Goal: Task Accomplishment & Management: Use online tool/utility

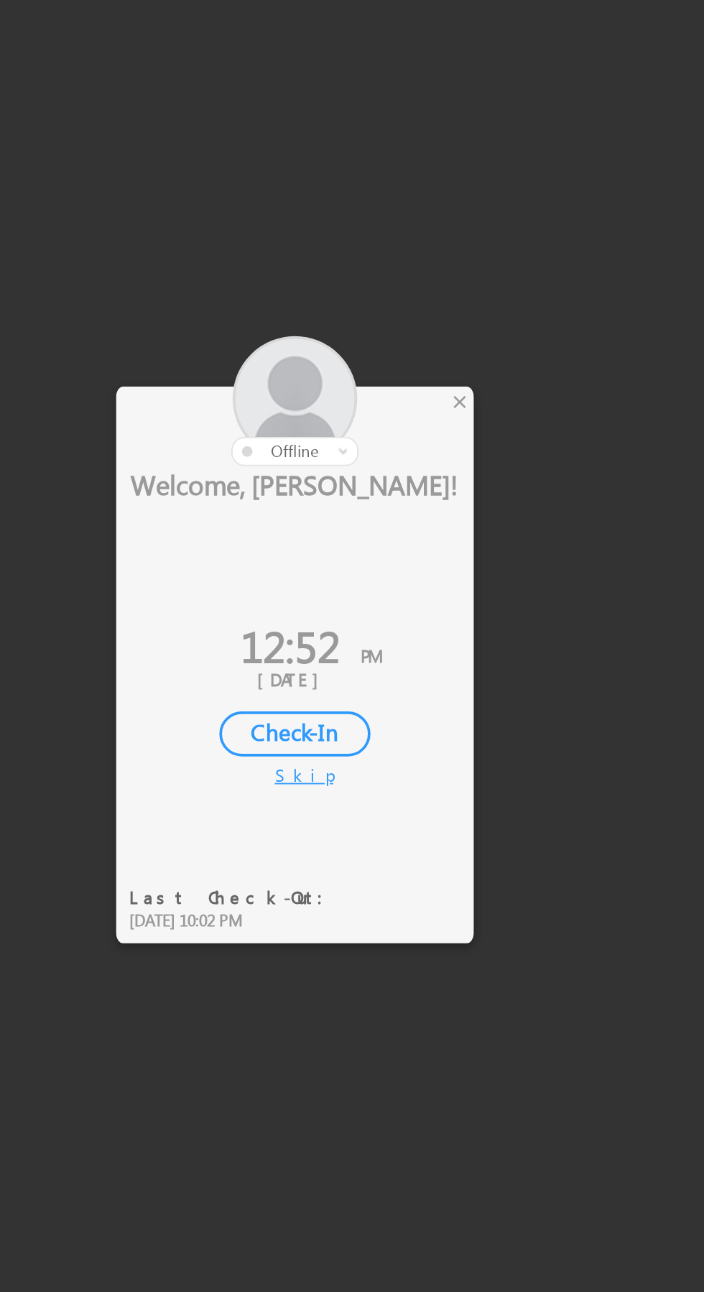
click at [402, 540] on div at bounding box center [325, 539] width 194 height 70
click at [412, 533] on div "×" at bounding box center [414, 539] width 15 height 16
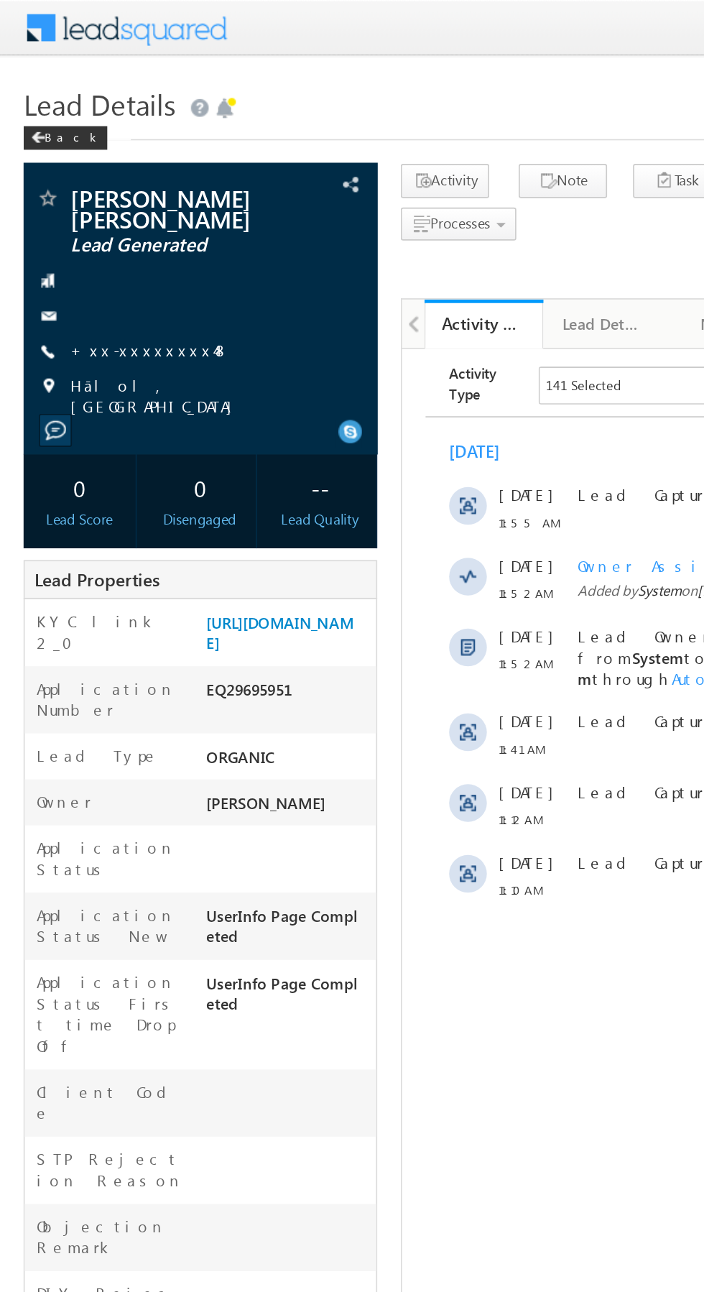
click at [87, 212] on link "+xx-xxxxxxxx48" at bounding box center [91, 213] width 97 height 12
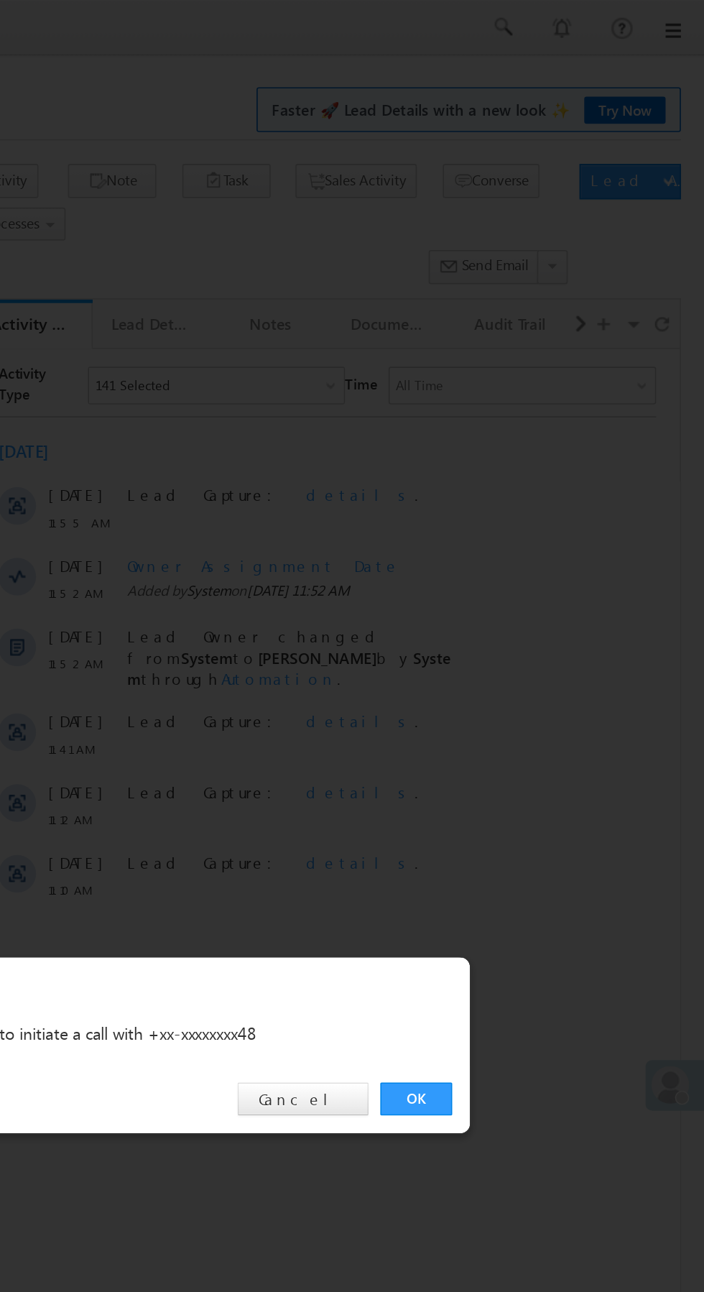
click at [523, 672] on link "OK" at bounding box center [528, 669] width 44 height 20
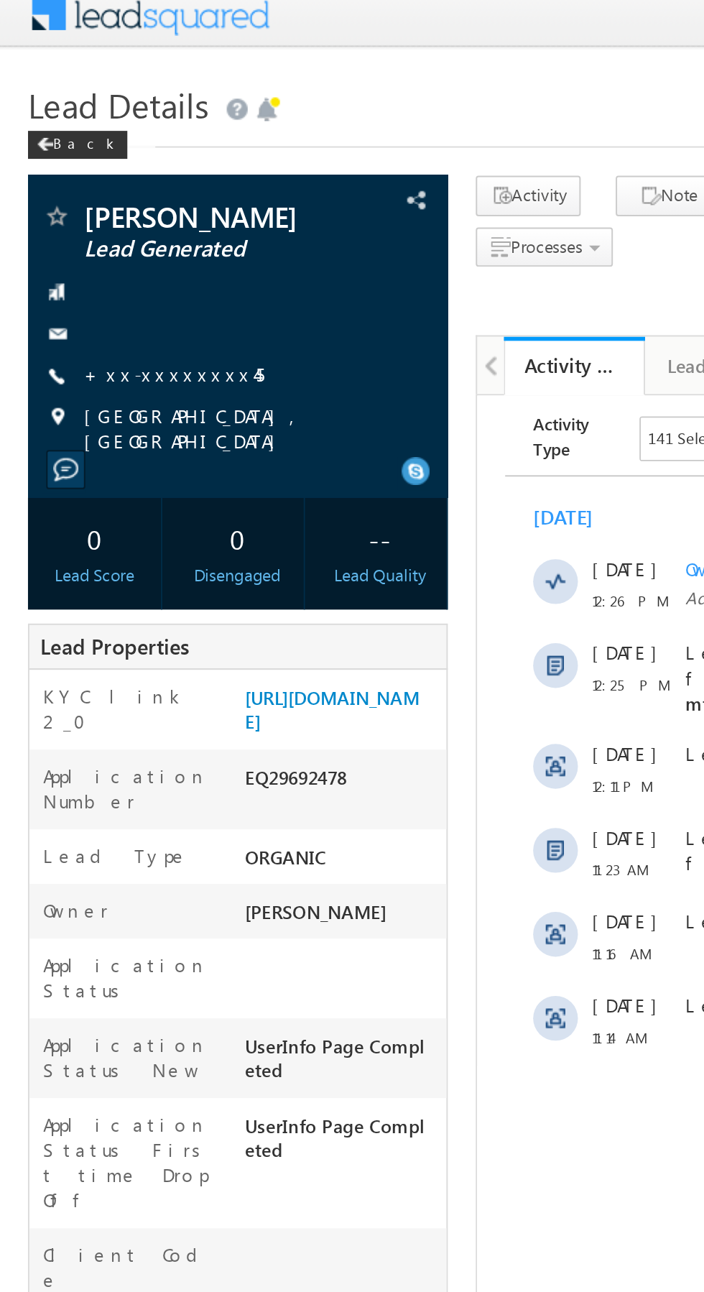
click at [77, 198] on link "+xx-xxxxxxxx45" at bounding box center [89, 201] width 93 height 12
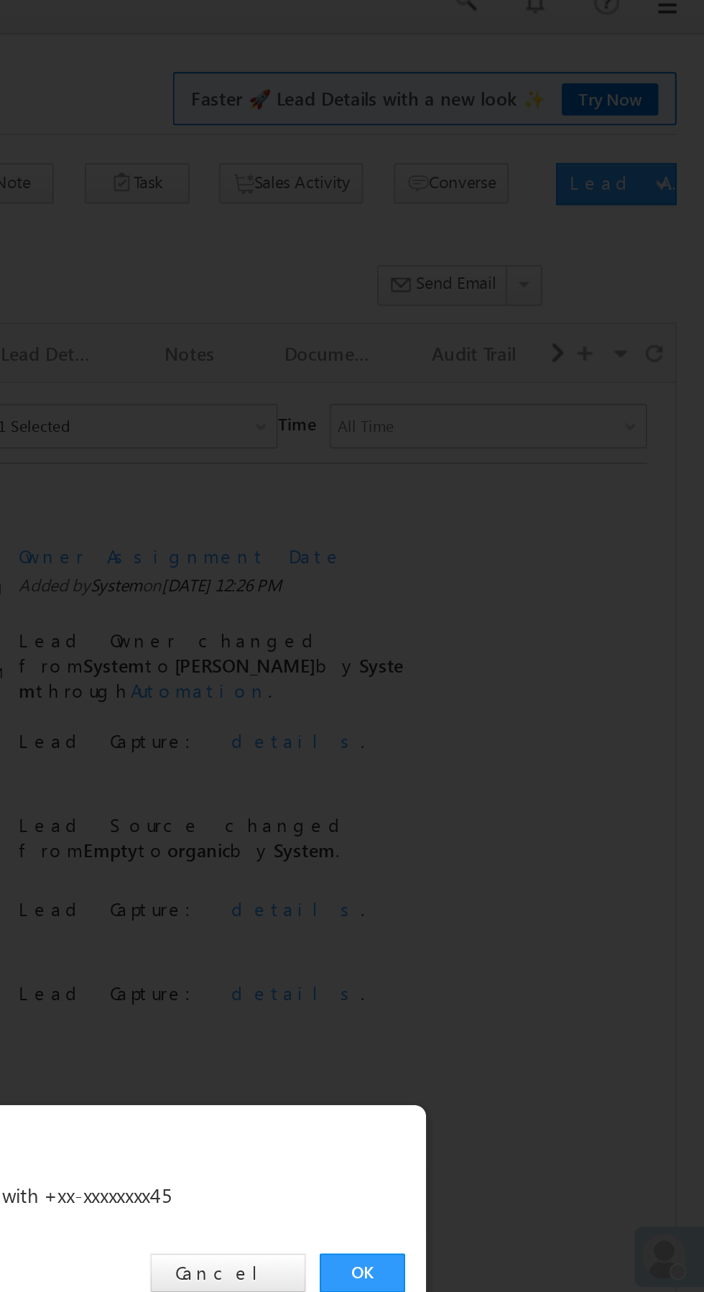
click at [524, 668] on link "OK" at bounding box center [528, 669] width 44 height 20
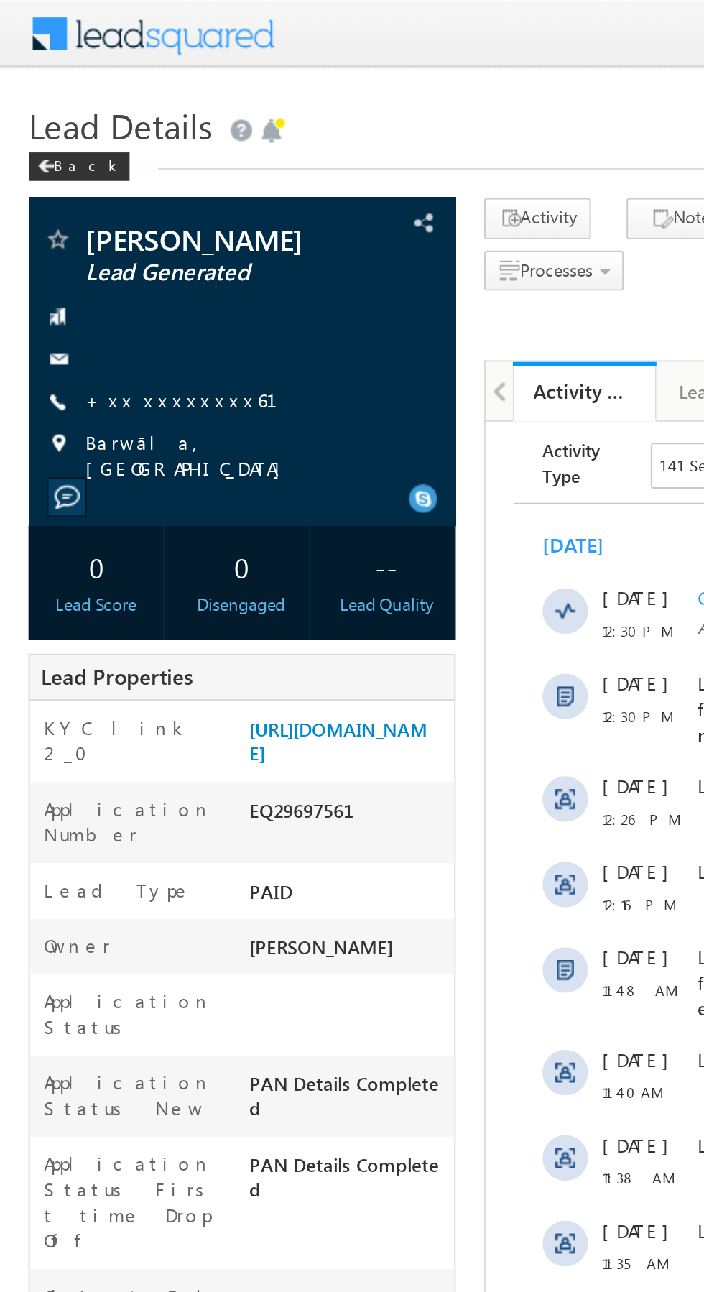
click at [81, 201] on link "+xx-xxxxxxxx61" at bounding box center [100, 201] width 114 height 12
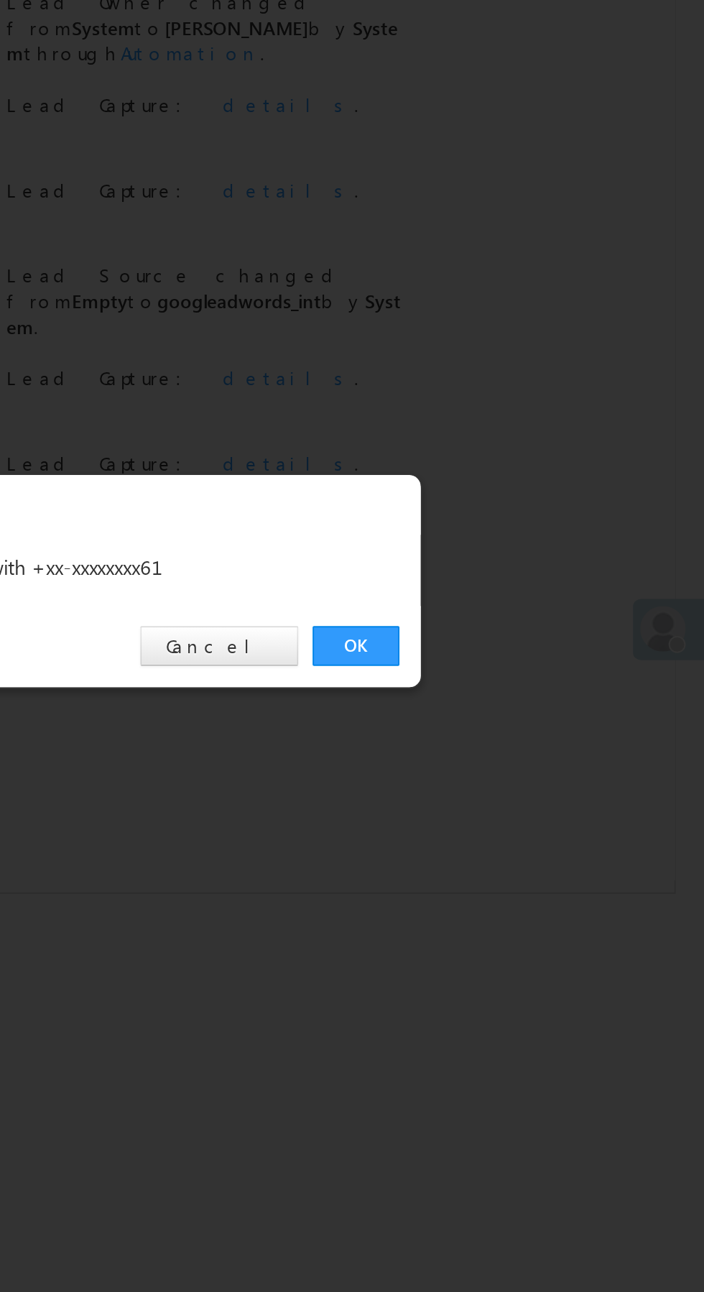
click at [524, 667] on link "OK" at bounding box center [528, 669] width 44 height 20
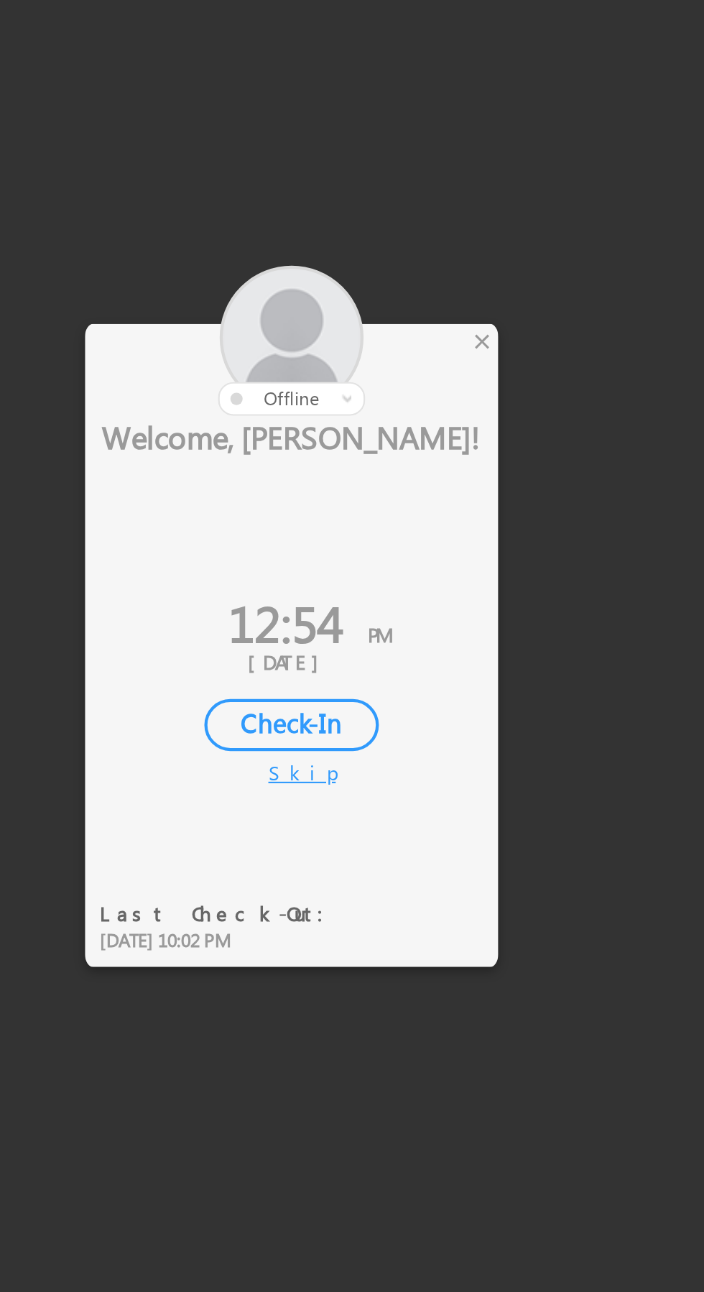
click at [410, 540] on div "×" at bounding box center [414, 539] width 15 height 16
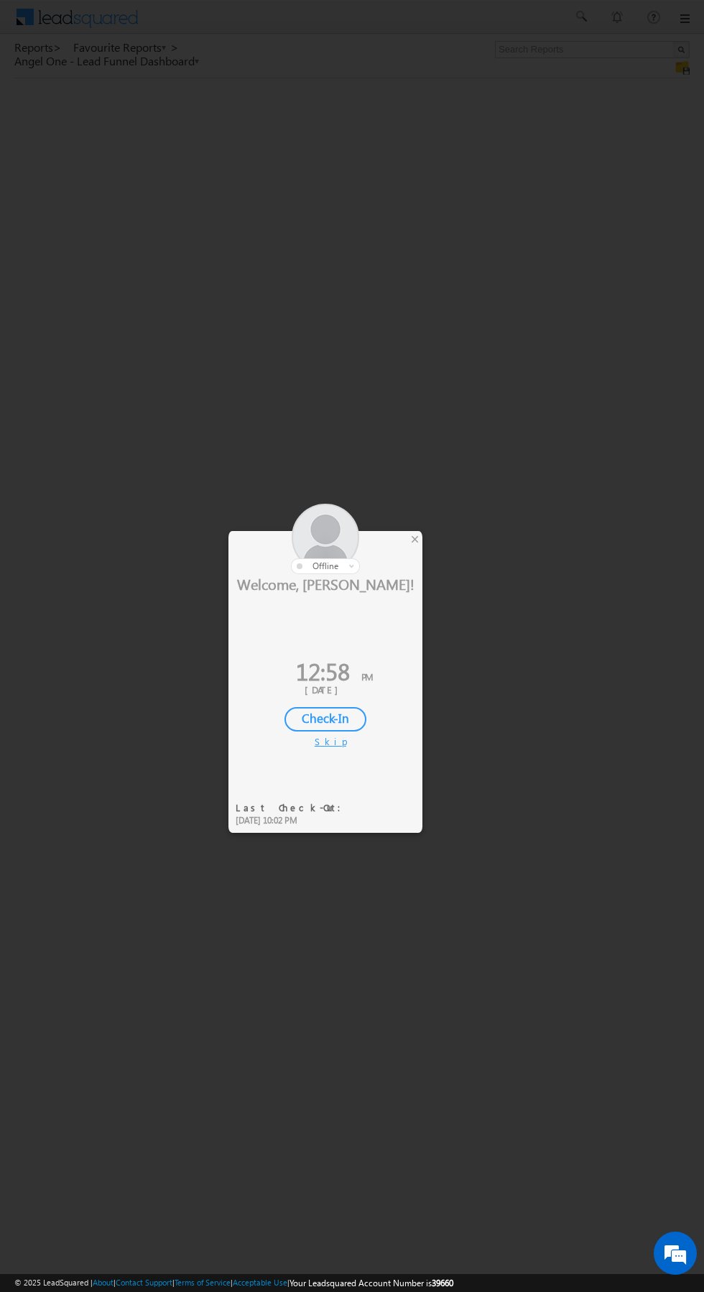
click at [401, 547] on div at bounding box center [325, 539] width 194 height 70
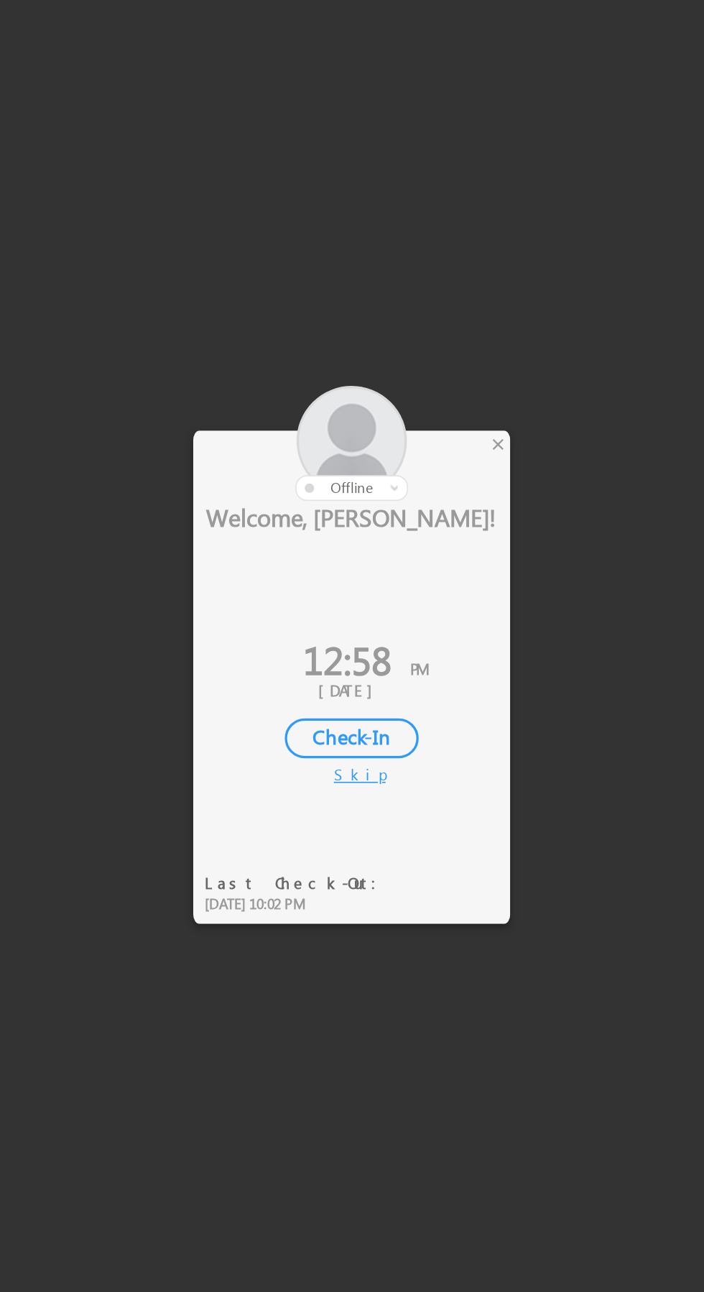
click at [416, 540] on div "×" at bounding box center [414, 539] width 15 height 16
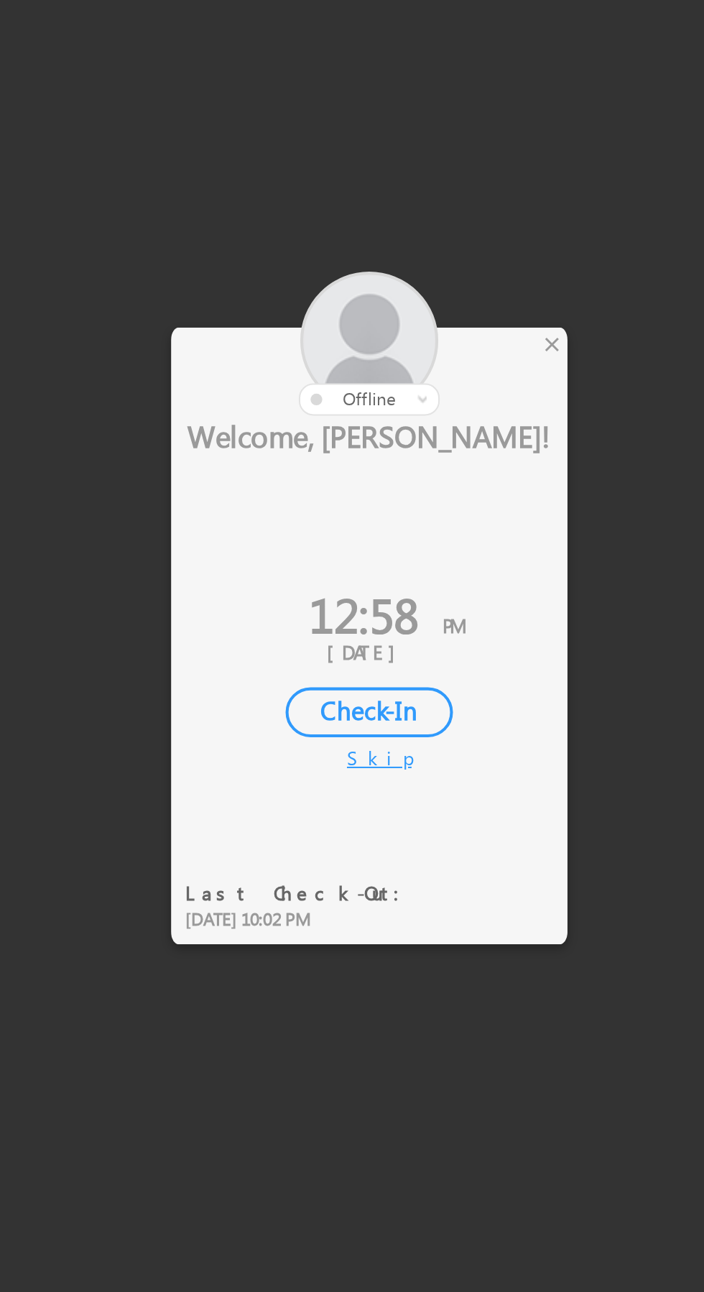
click at [417, 532] on div "×" at bounding box center [414, 539] width 15 height 16
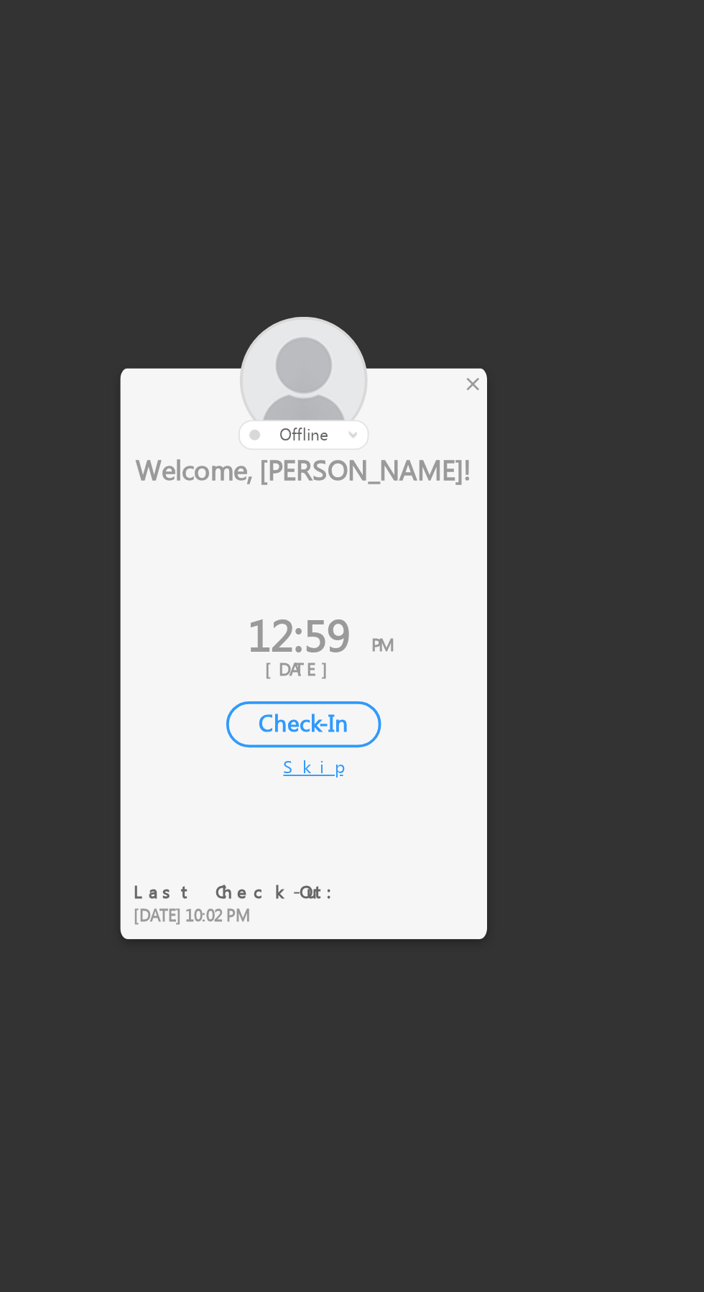
click at [417, 540] on div "×" at bounding box center [414, 539] width 15 height 16
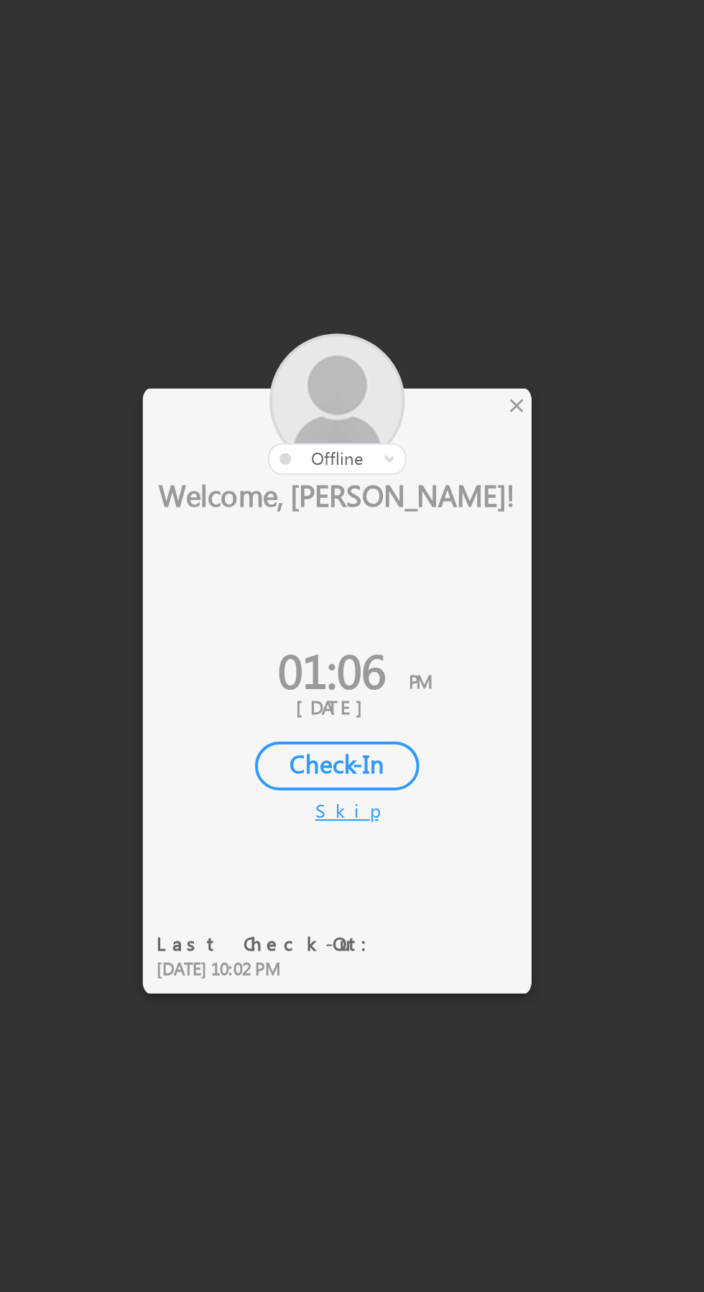
click at [413, 534] on div "×" at bounding box center [414, 539] width 15 height 16
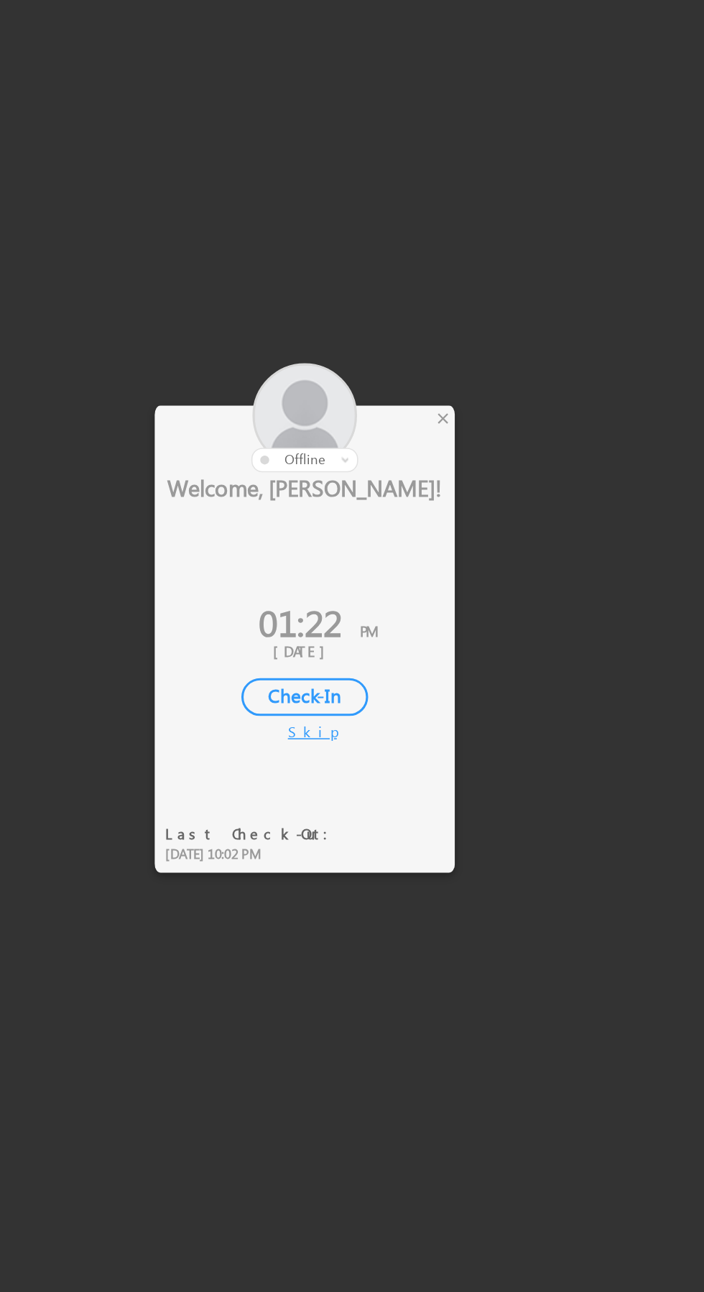
click at [405, 534] on div at bounding box center [325, 539] width 194 height 70
click at [410, 542] on div "×" at bounding box center [414, 539] width 15 height 16
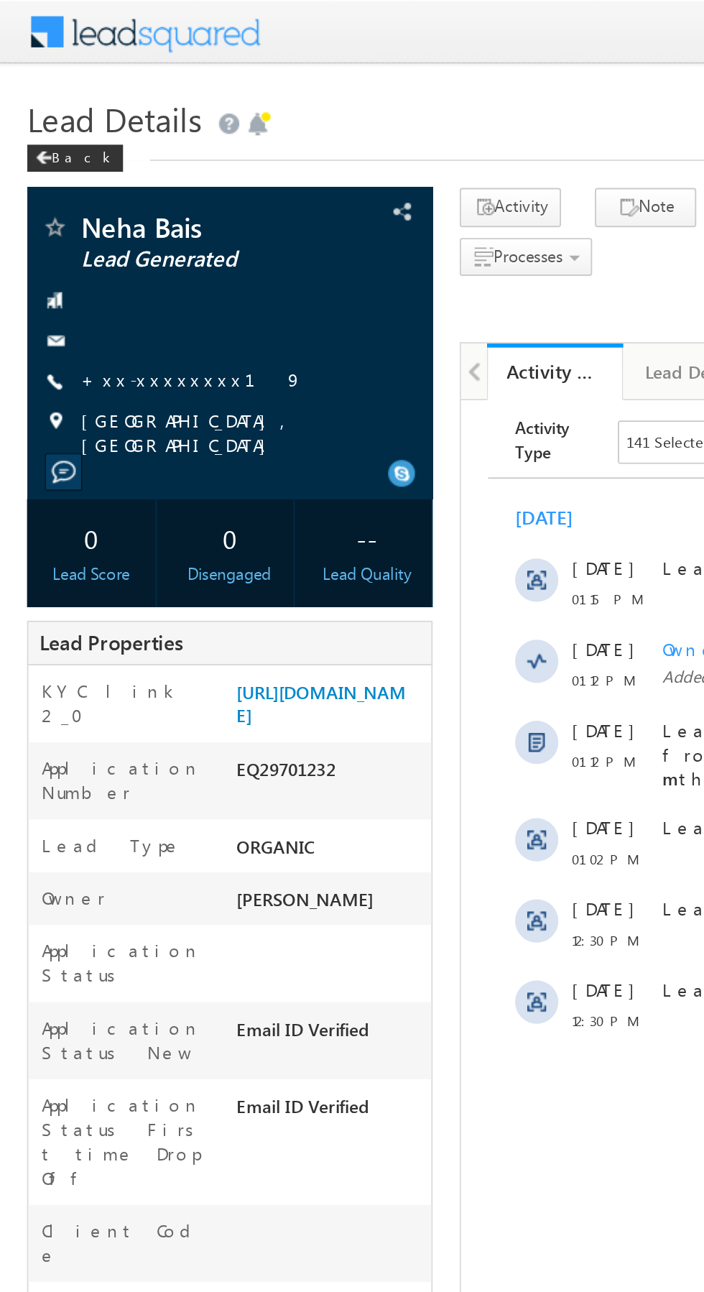
click at [89, 198] on link "+xx-xxxxxxxx19" at bounding box center [102, 201] width 118 height 12
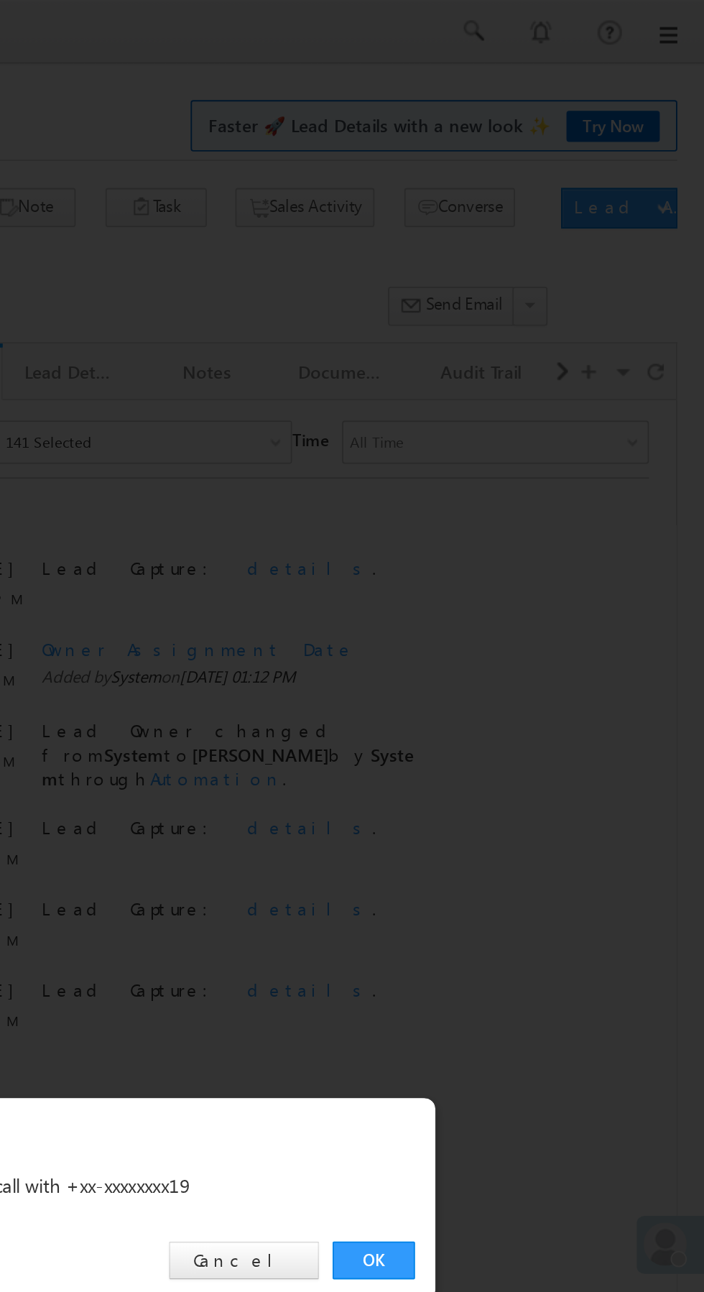
click at [525, 667] on link "OK" at bounding box center [528, 669] width 44 height 20
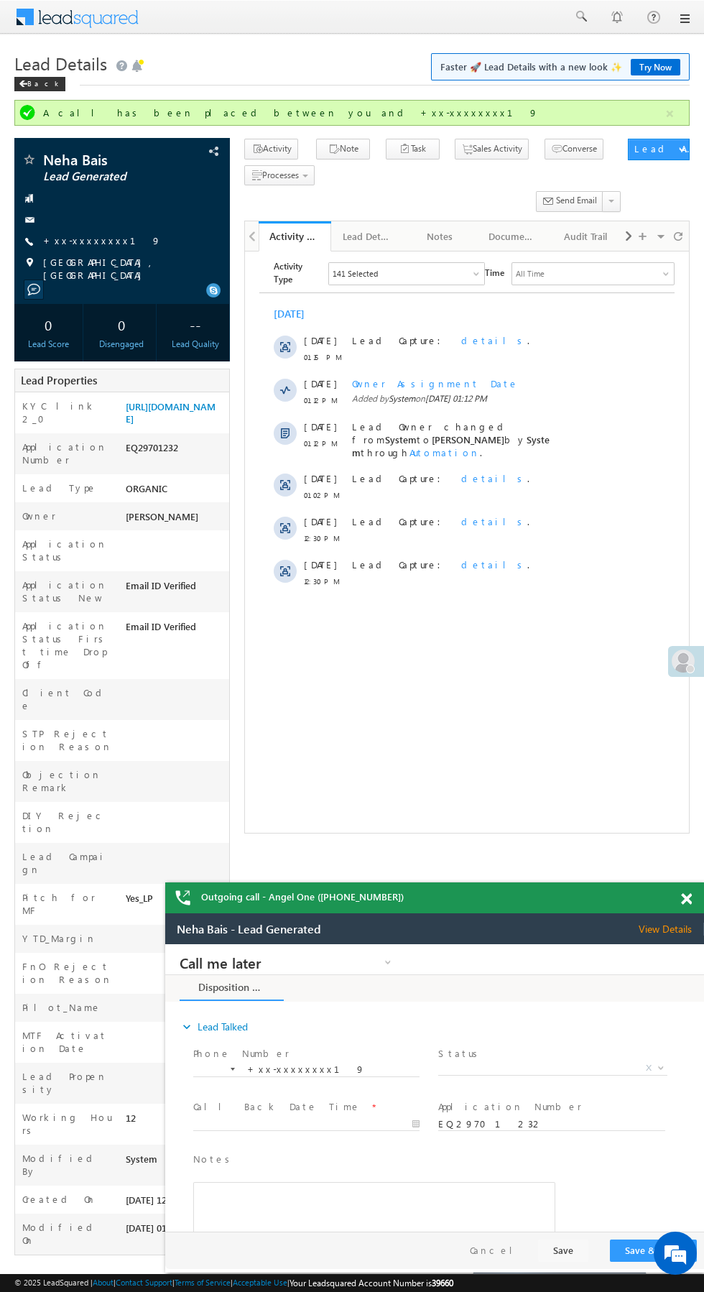
click at [673, 1180] on div "Notes * Editor toolbars Basic Styles Bold Italic Underline Paragraph Insert/Rem…" at bounding box center [447, 1214] width 514 height 131
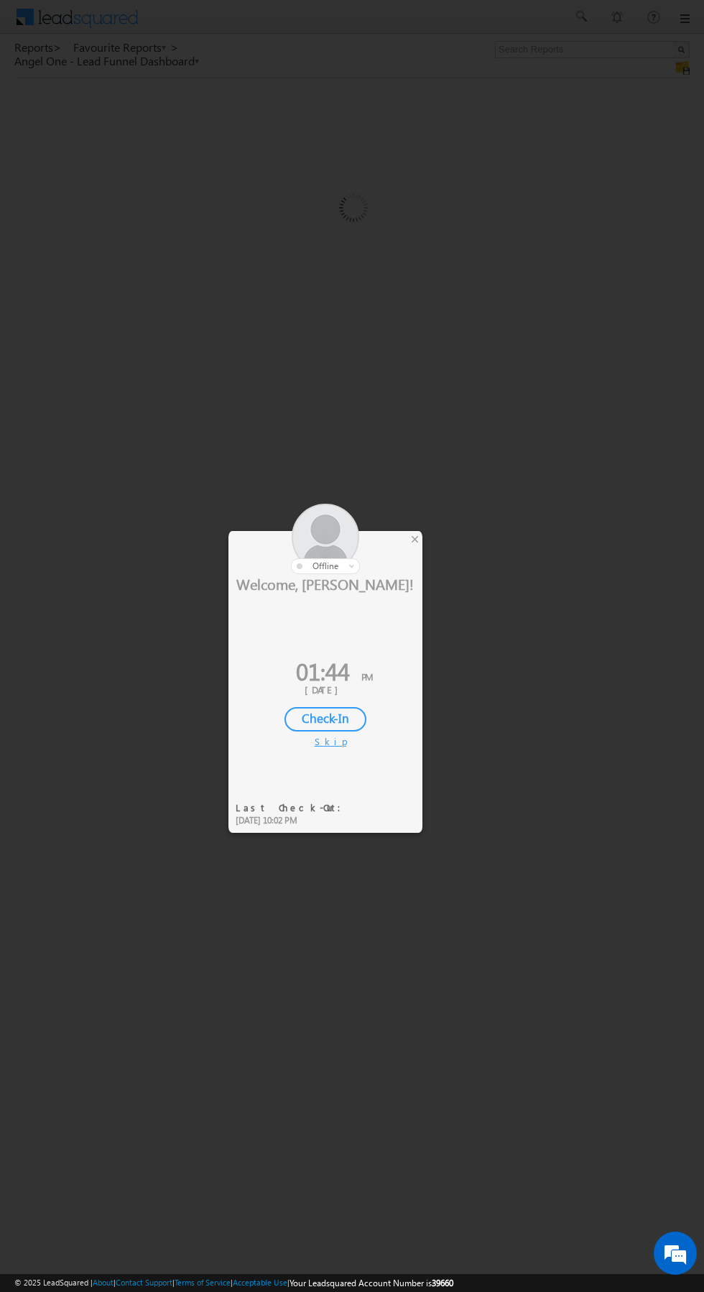
click at [400, 538] on div at bounding box center [325, 539] width 194 height 70
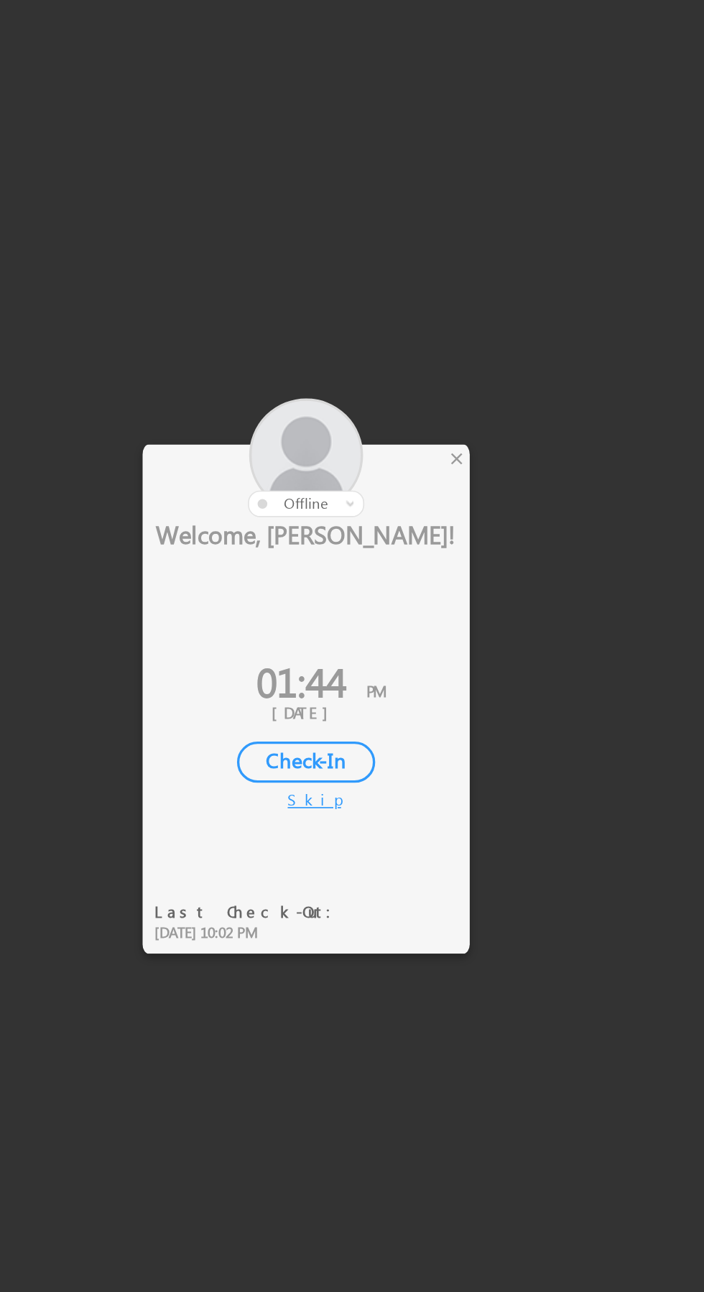
click at [411, 540] on div "×" at bounding box center [414, 539] width 15 height 16
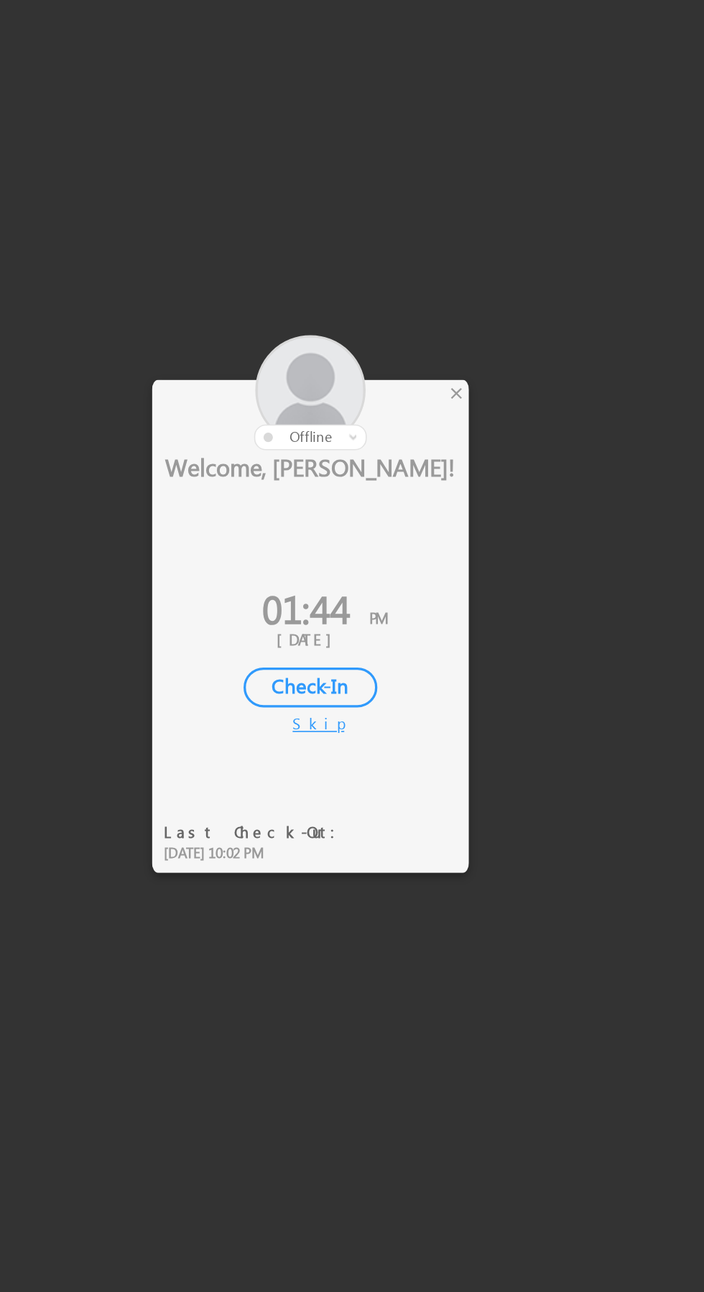
click at [412, 540] on div "×" at bounding box center [414, 539] width 15 height 16
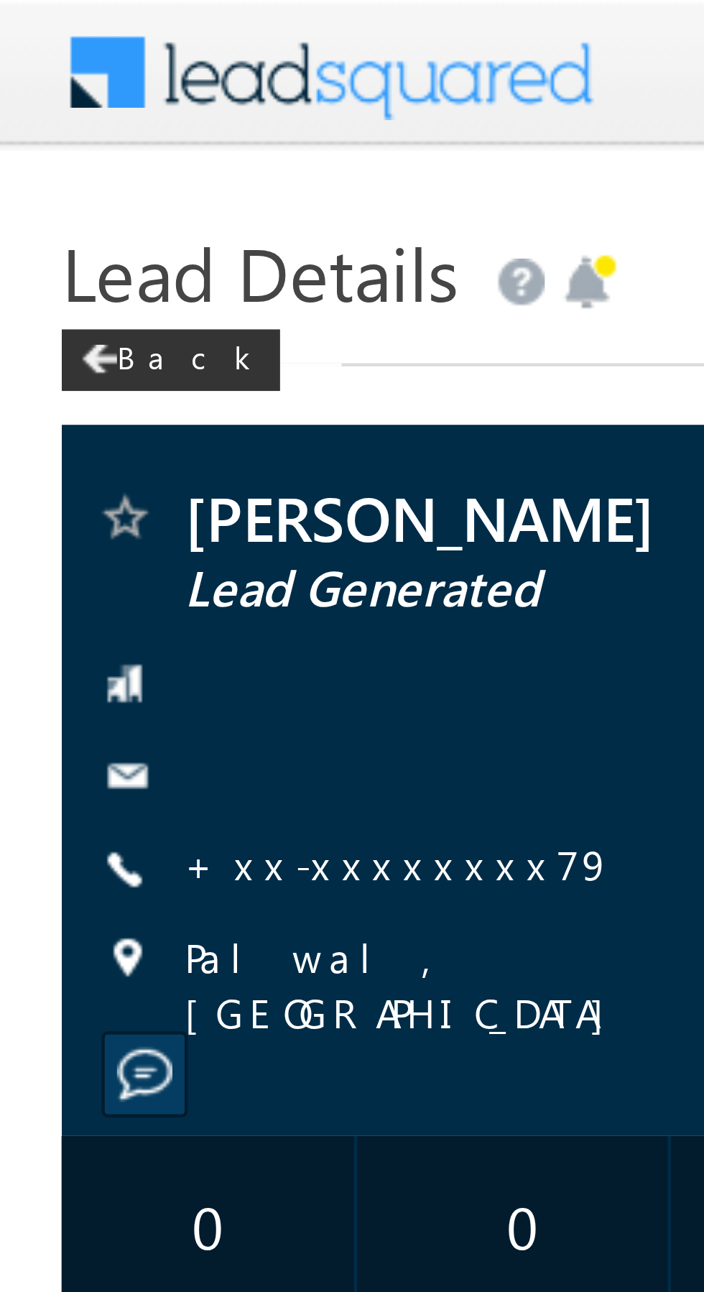
click at [77, 201] on link "+xx-xxxxxxxx79" at bounding box center [93, 201] width 101 height 12
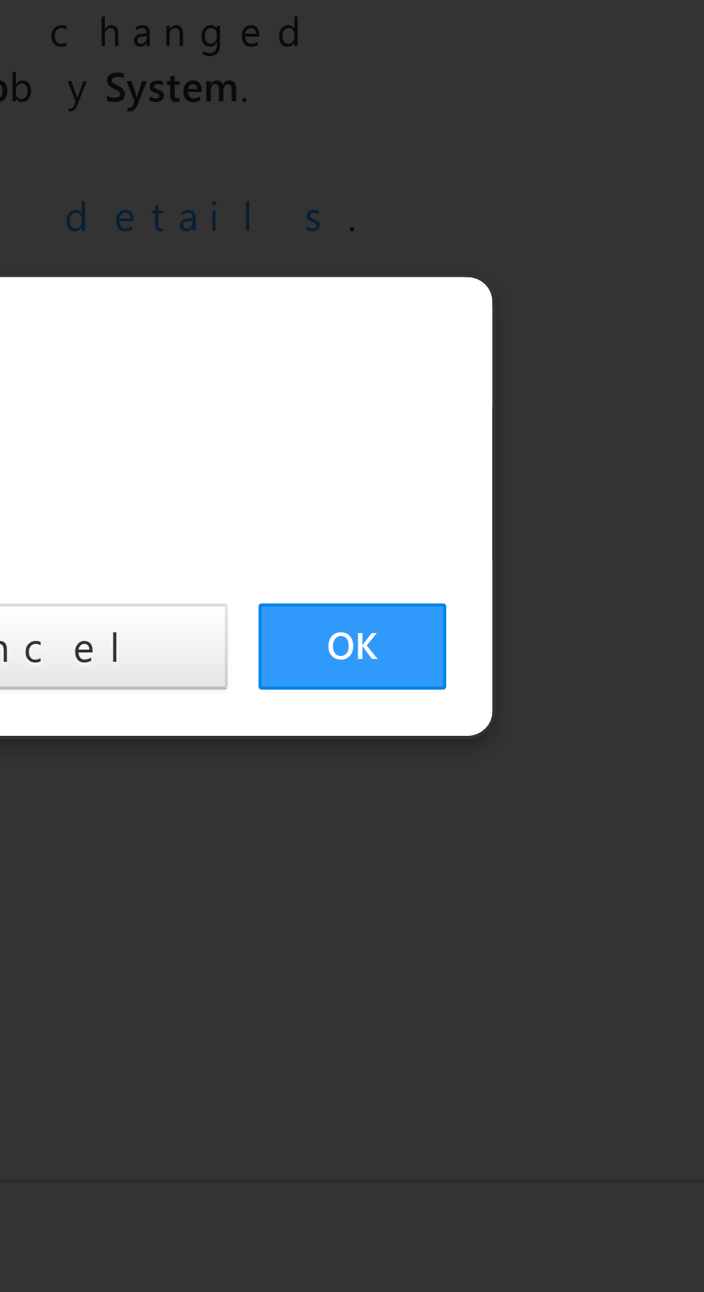
click at [528, 664] on link "OK" at bounding box center [528, 669] width 44 height 20
